Goal: Information Seeking & Learning: Find specific fact

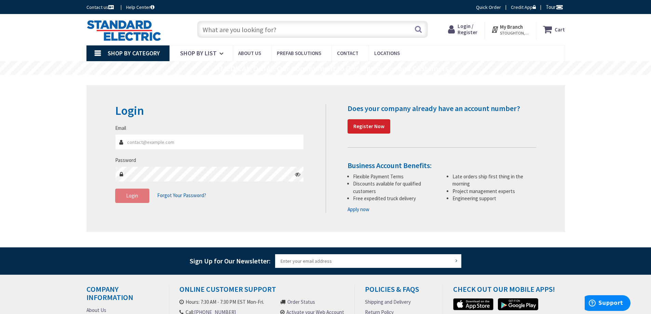
type input "[EMAIL_ADDRESS][DOMAIN_NAME]"
click at [133, 202] on button "Login" at bounding box center [132, 196] width 34 height 14
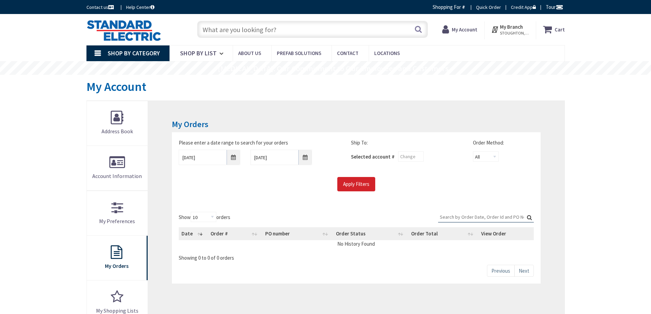
click at [247, 29] on input "text" at bounding box center [312, 29] width 231 height 17
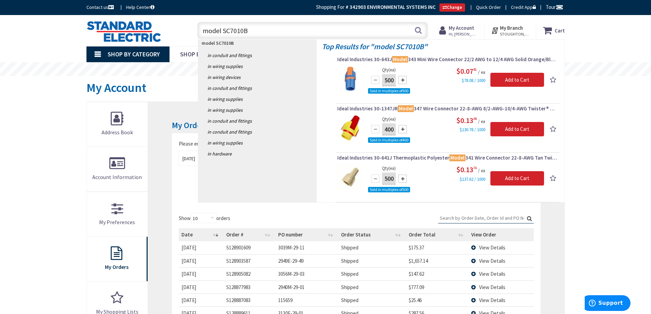
type input "model SC7010BV"
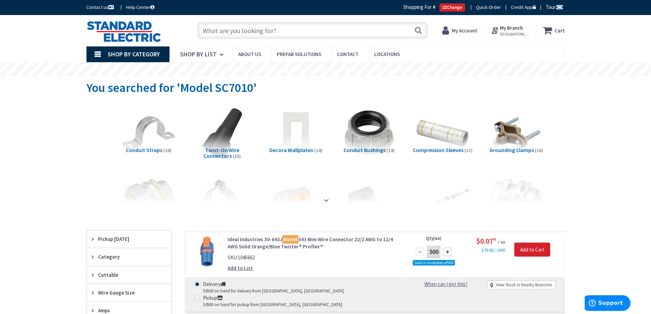
click at [242, 32] on input "text" at bounding box center [312, 30] width 231 height 17
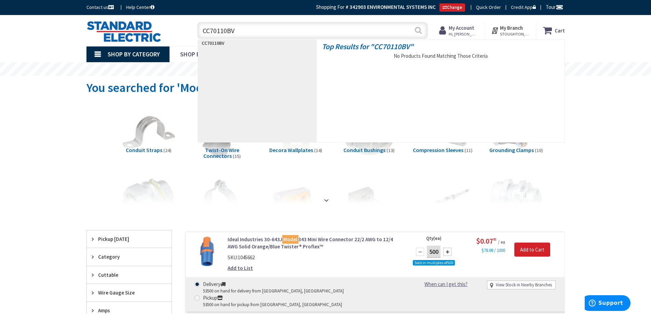
type input "CC70110BV"
click at [420, 30] on button "Search" at bounding box center [418, 30] width 9 height 15
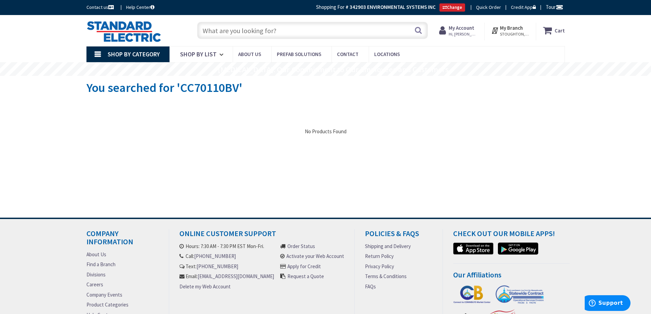
click at [265, 29] on input "text" at bounding box center [312, 30] width 231 height 17
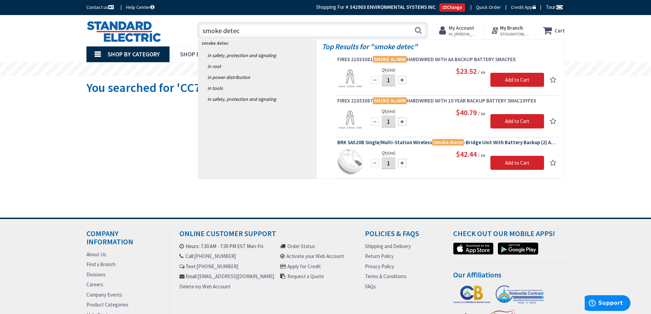
type input "smoke detec"
click at [401, 142] on span "BRK SA520B Single/Multi-Station Wireless Smoke Alarm -Bridge Unit With Battery …" at bounding box center [447, 142] width 220 height 7
click at [392, 142] on span "BRK SA520B Single/Multi-Station Wireless Smoke Alarm -Bridge Unit With Battery …" at bounding box center [447, 142] width 220 height 7
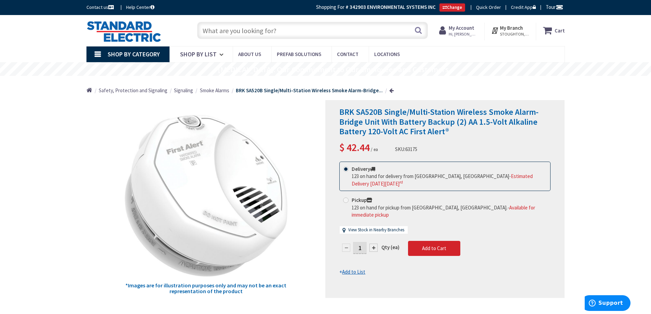
click at [228, 30] on input "text" at bounding box center [312, 30] width 231 height 17
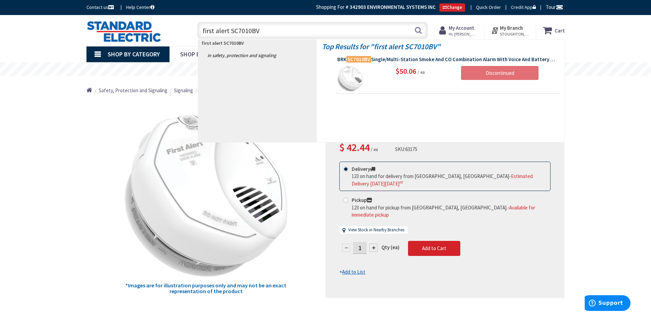
type input "first alert SC7010BV"
click at [357, 61] on mark "SC7010BV" at bounding box center [358, 59] width 25 height 9
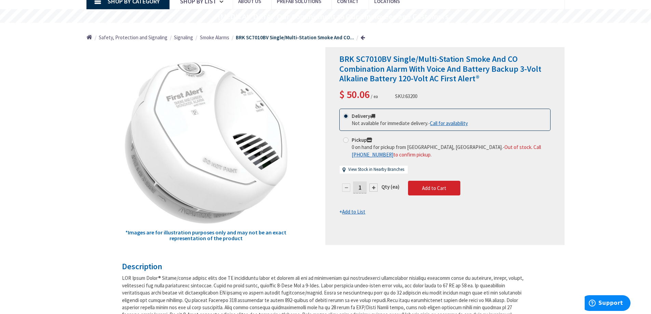
scroll to position [69, 0]
